Goal: Transaction & Acquisition: Purchase product/service

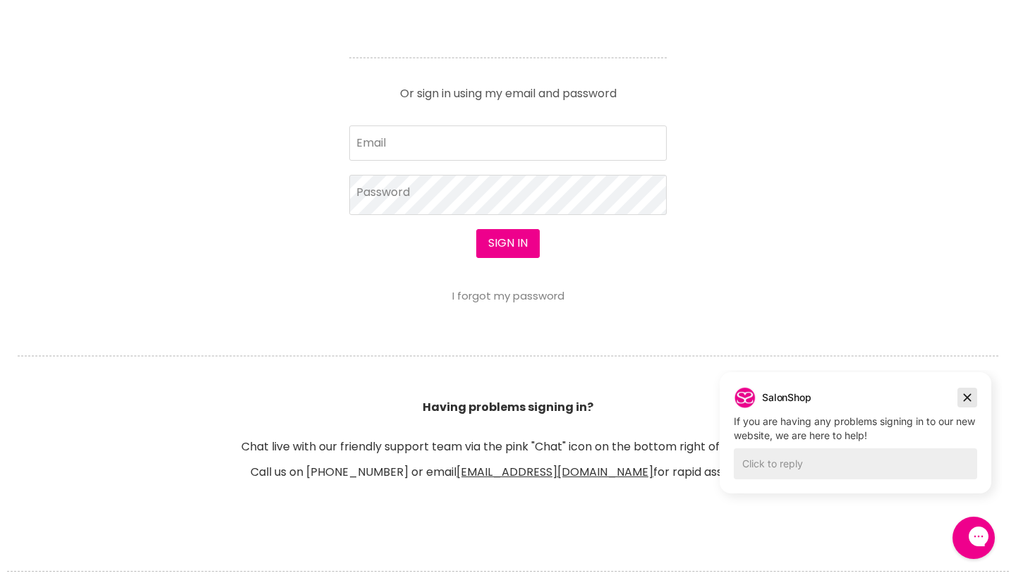
drag, startPoint x: 966, startPoint y: 399, endPoint x: 1636, endPoint y: 761, distance: 761.0
click at [966, 399] on icon "Dismiss campaign" at bounding box center [968, 398] width 8 height 8
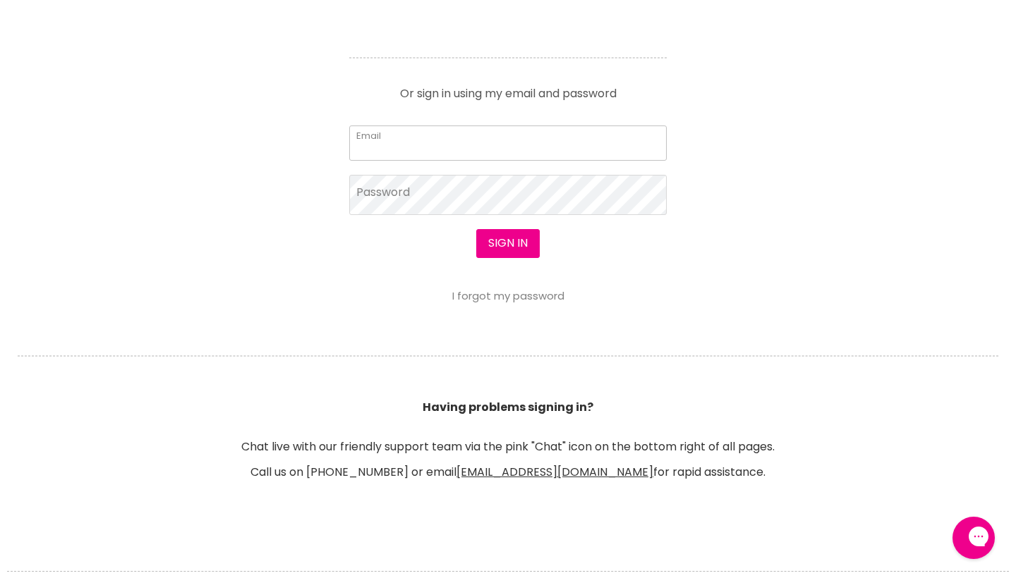
click at [426, 150] on input "Email" at bounding box center [507, 143] width 317 height 35
type input "nikita_perrin@hotmail.com"
click at [507, 245] on button "Sign in" at bounding box center [507, 243] width 63 height 28
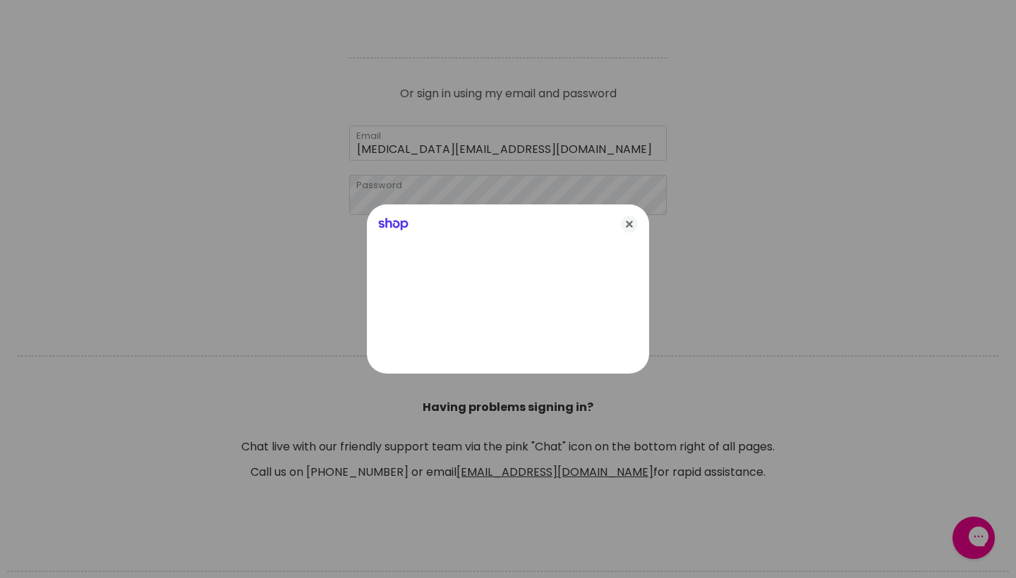
click at [631, 224] on icon "Close" at bounding box center [629, 224] width 17 height 17
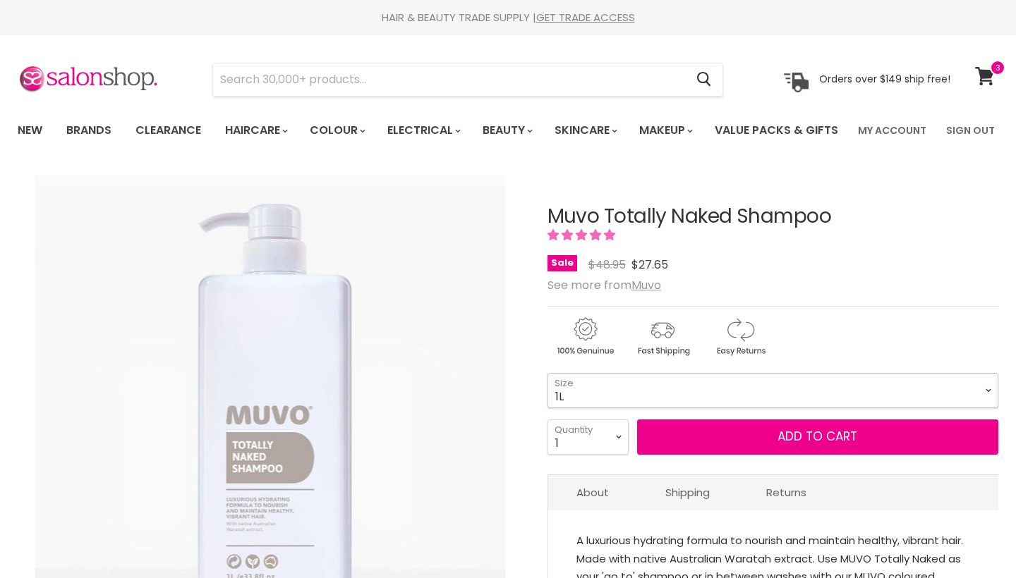
click at [794, 408] on select "500ml 1L" at bounding box center [772, 390] width 451 height 35
select select "500ml"
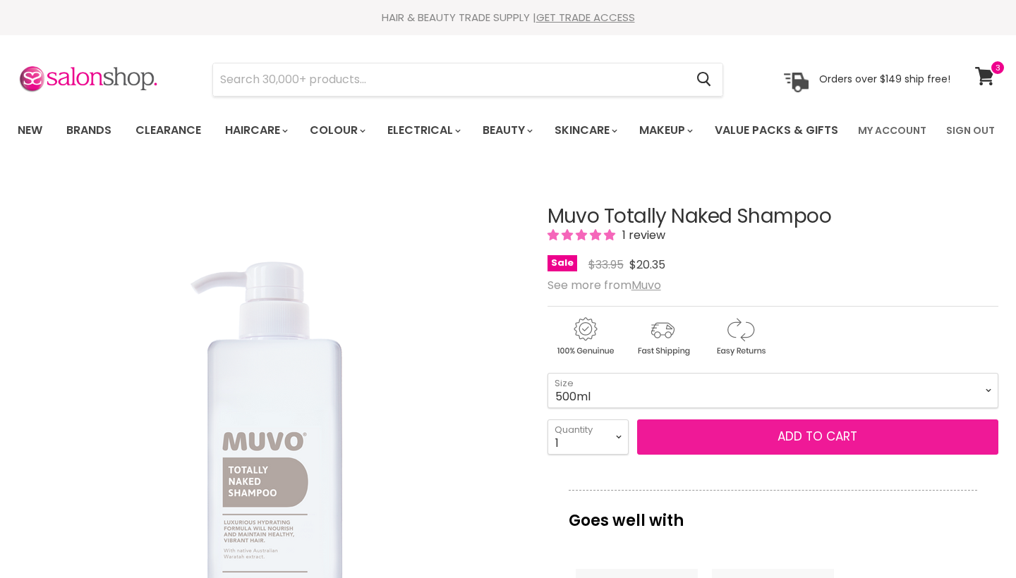
click at [775, 455] on button "Add to cart" at bounding box center [817, 437] width 361 height 35
click at [823, 455] on button "Add to cart" at bounding box center [817, 437] width 361 height 35
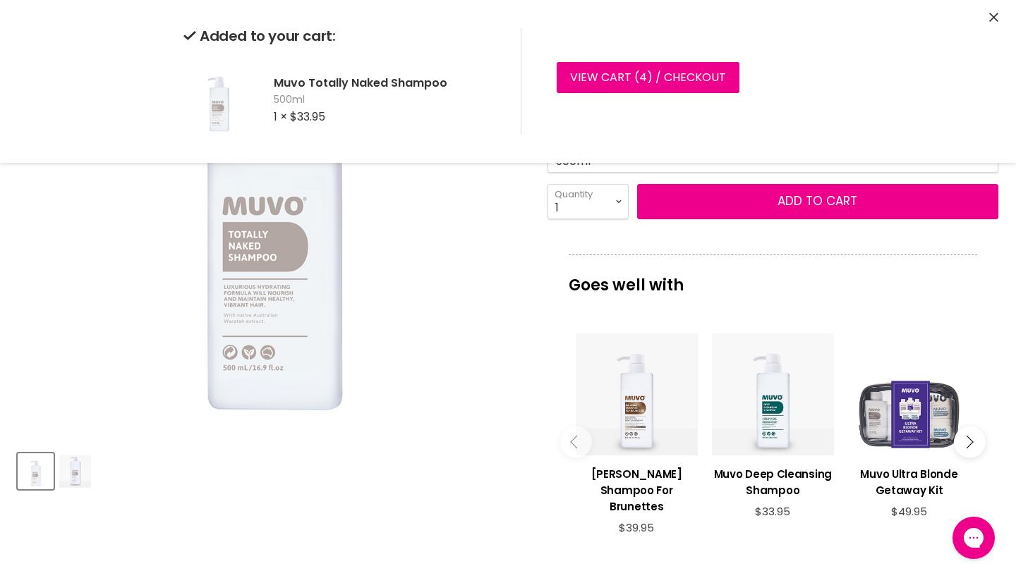
scroll to position [333, 0]
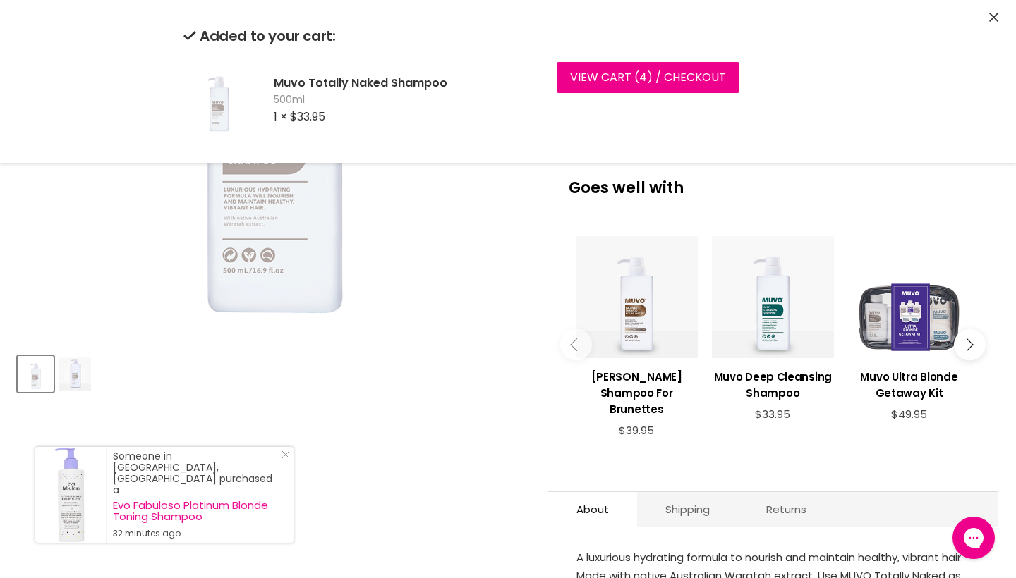
click at [972, 351] on icon "Main content" at bounding box center [966, 345] width 13 height 13
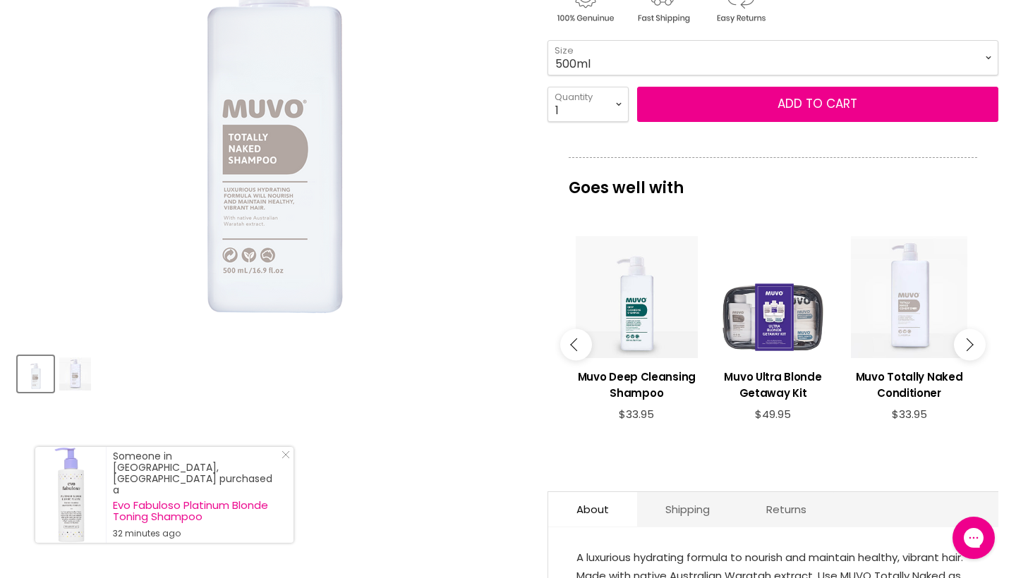
click at [916, 358] on div "Main content" at bounding box center [909, 297] width 122 height 122
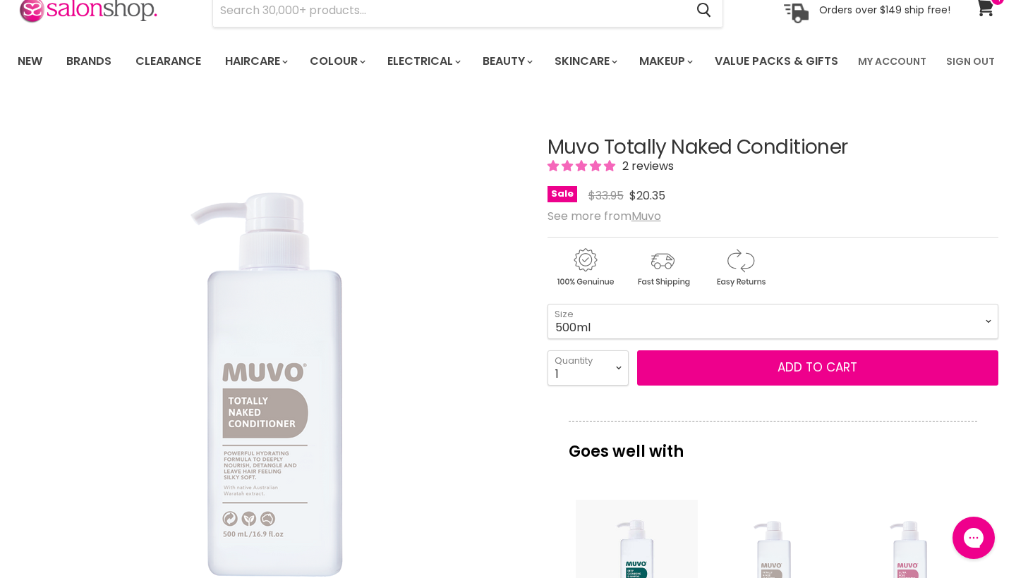
scroll to position [72, 0]
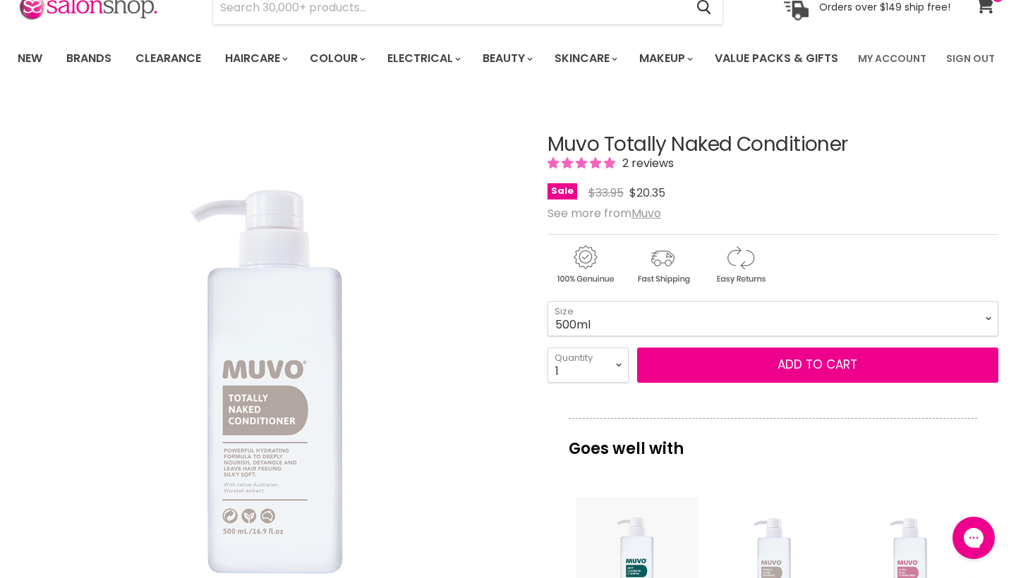
click at [980, 6] on icon at bounding box center [985, 4] width 20 height 18
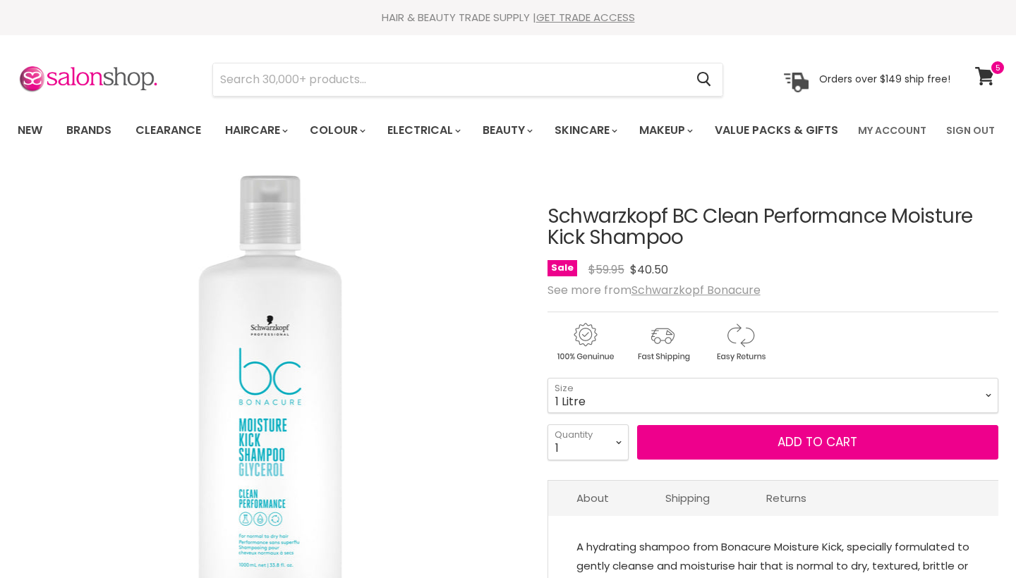
select select "1 Litre"
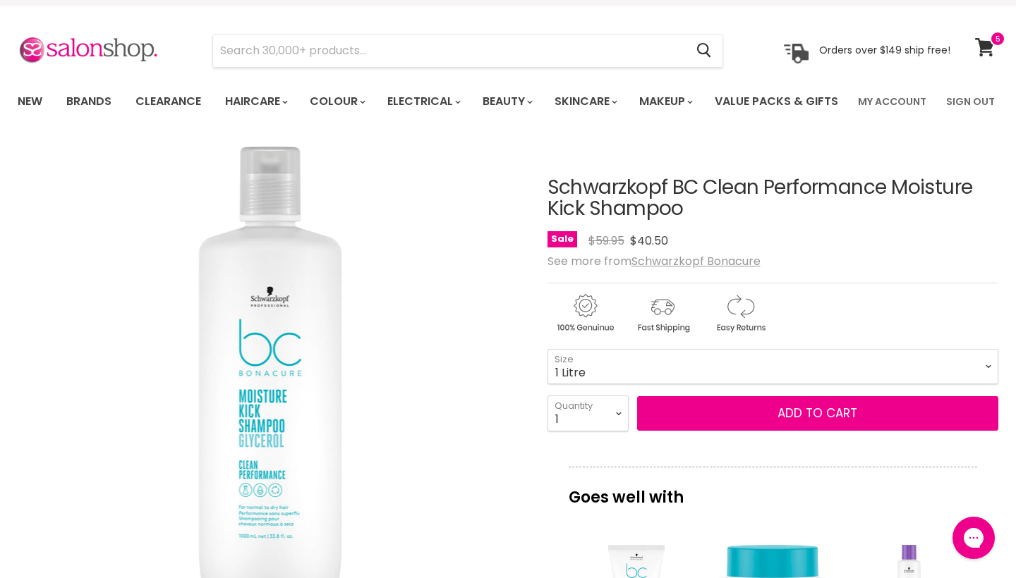
scroll to position [31, 0]
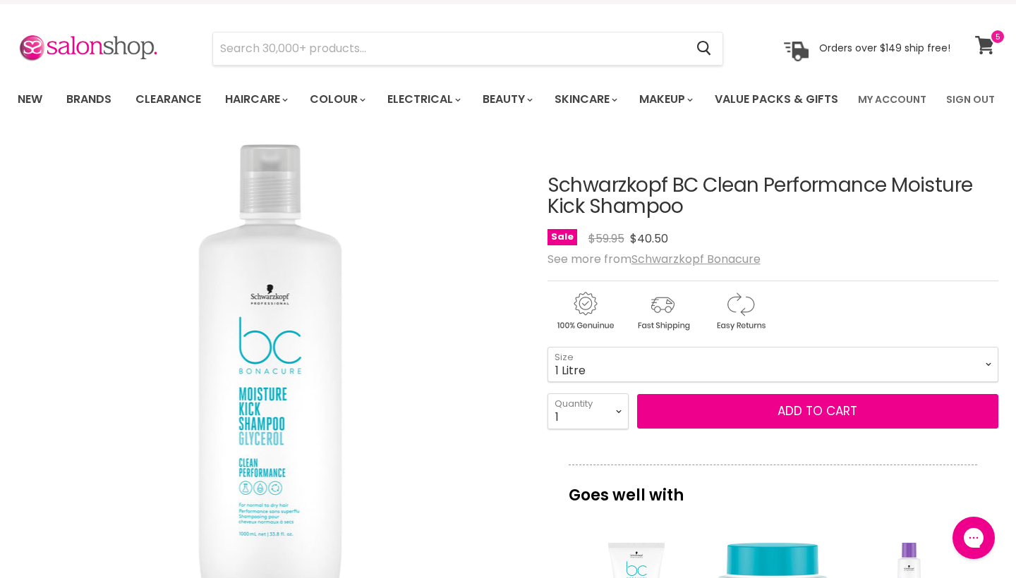
click at [980, 41] on icon at bounding box center [984, 45] width 19 height 18
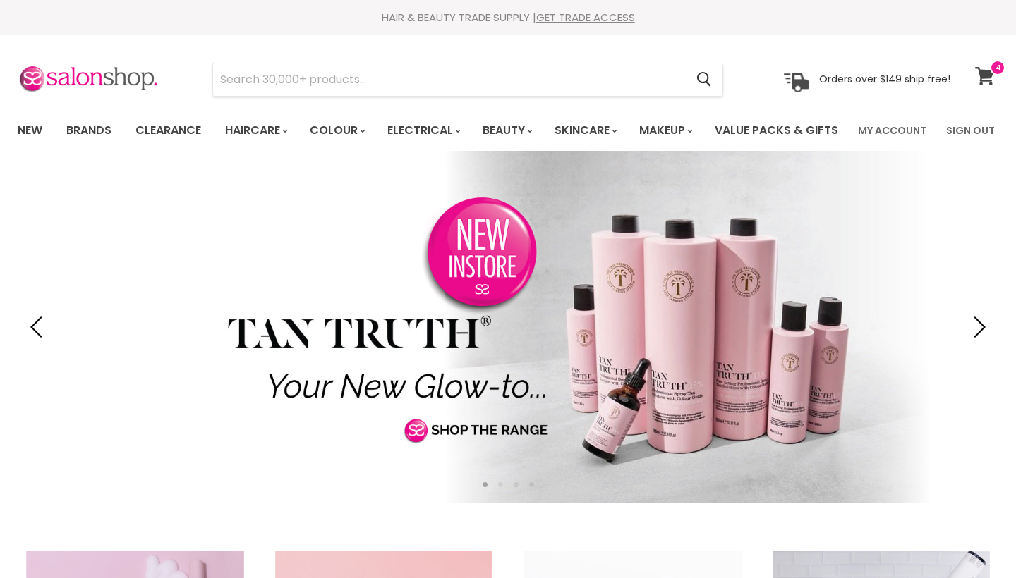
click at [984, 77] on icon at bounding box center [984, 76] width 19 height 18
